Goal: Task Accomplishment & Management: Manage account settings

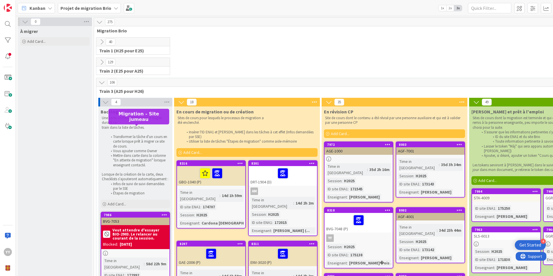
scroll to position [87, 0]
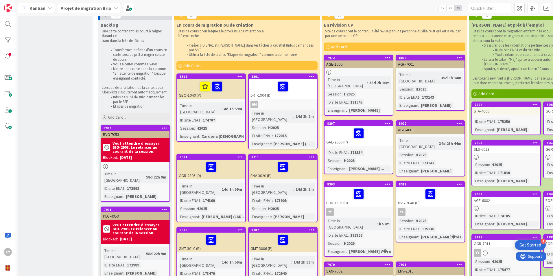
click at [387, 121] on icon at bounding box center [387, 123] width 5 height 4
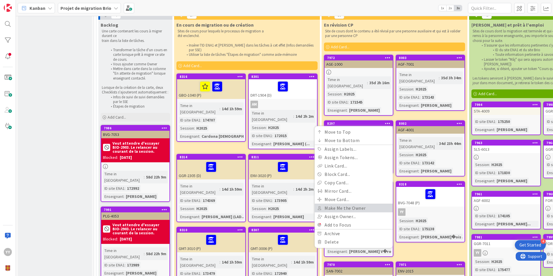
click at [330, 204] on link "Make Me the Owner" at bounding box center [354, 208] width 78 height 8
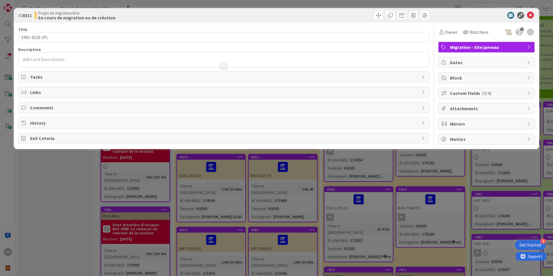
drag, startPoint x: 298, startPoint y: 163, endPoint x: 530, endPoint y: 16, distance: 275.4
click at [530, 16] on icon at bounding box center [530, 15] width 7 height 7
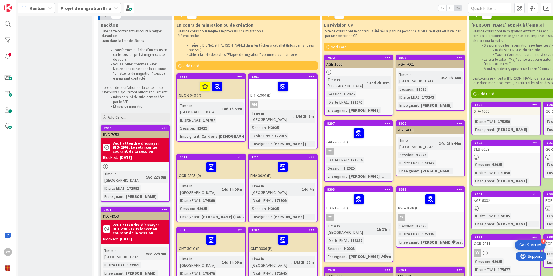
click at [312, 155] on icon at bounding box center [311, 157] width 5 height 4
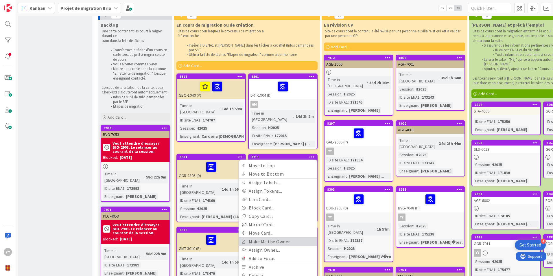
click at [267, 237] on link "Make Me the Owner" at bounding box center [278, 241] width 78 height 8
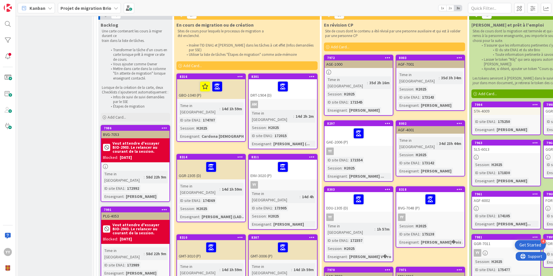
click at [267, 241] on div at bounding box center [282, 247] width 65 height 12
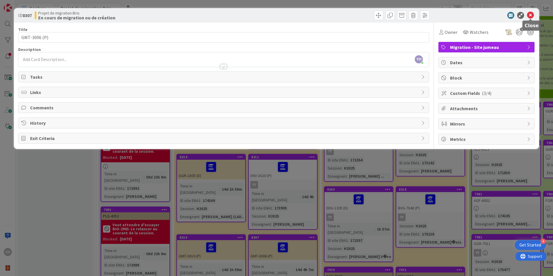
click at [528, 17] on icon at bounding box center [530, 15] width 7 height 7
